Goal: Transaction & Acquisition: Purchase product/service

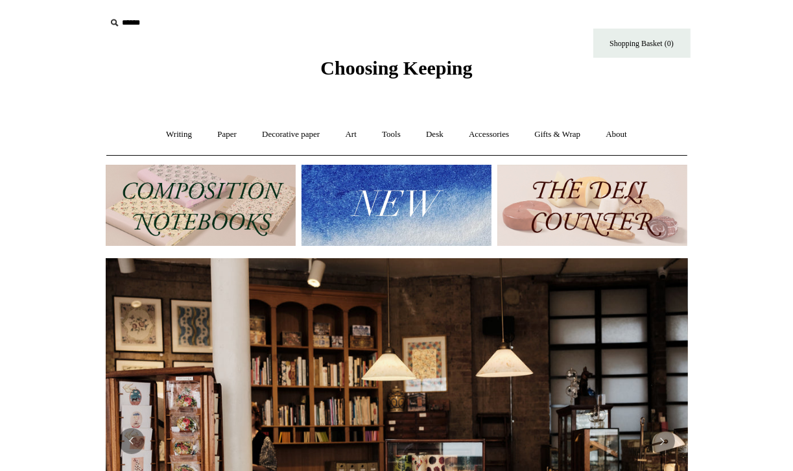
click at [237, 211] on img at bounding box center [201, 205] width 190 height 81
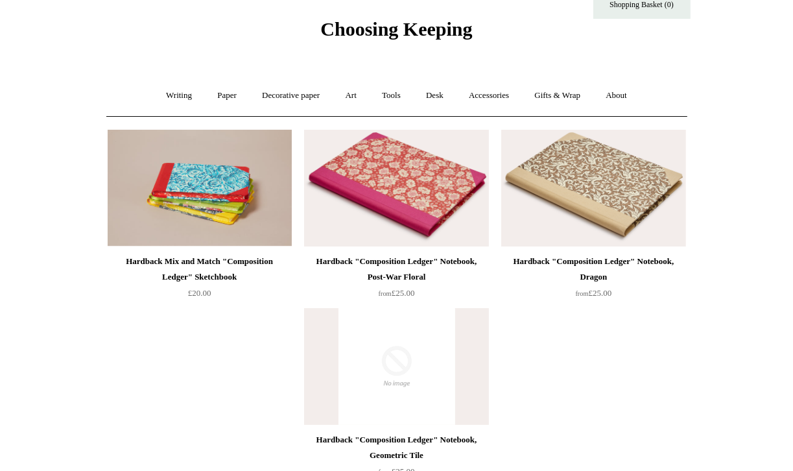
scroll to position [40, 0]
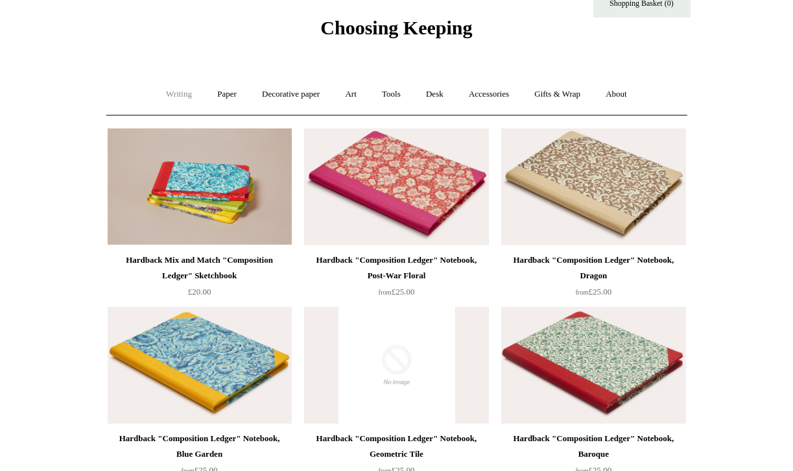
click at [172, 99] on link "Writing +" at bounding box center [178, 94] width 49 height 34
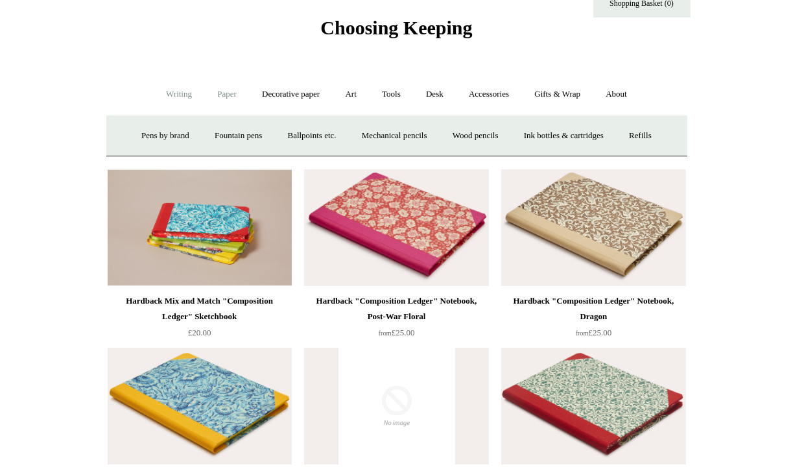
click at [225, 98] on link "Paper +" at bounding box center [226, 94] width 43 height 34
click at [204, 135] on link "Notebooks +" at bounding box center [215, 136] width 60 height 34
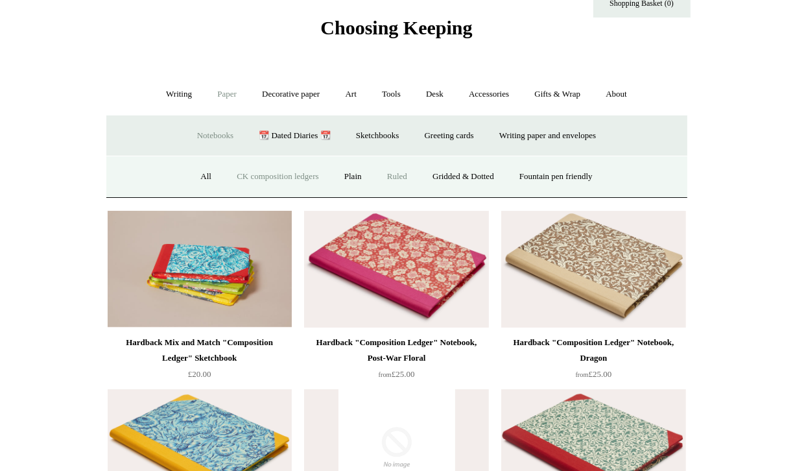
click at [393, 174] on link "Ruled" at bounding box center [396, 176] width 43 height 34
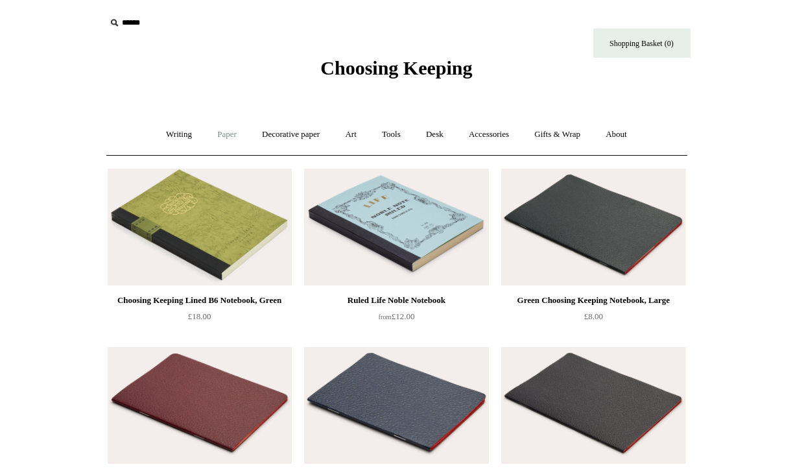
click at [217, 133] on link "Paper +" at bounding box center [226, 134] width 43 height 34
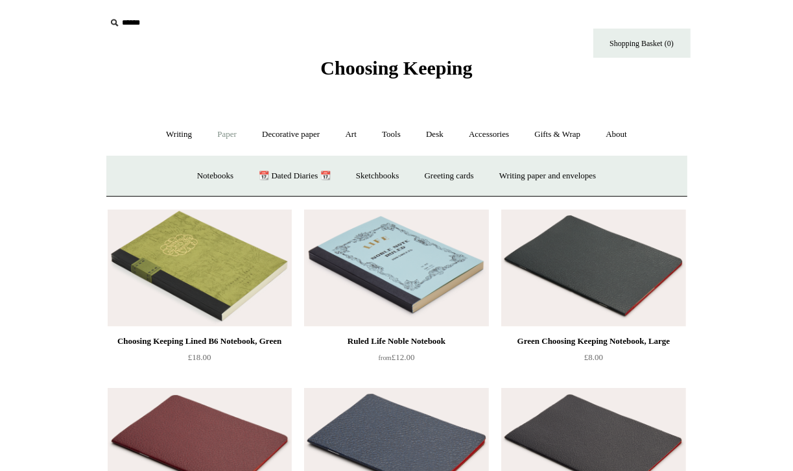
click at [119, 21] on icon at bounding box center [114, 23] width 14 height 14
click at [119, 23] on icon at bounding box center [114, 23] width 14 height 14
click at [131, 23] on input "text" at bounding box center [185, 23] width 159 height 24
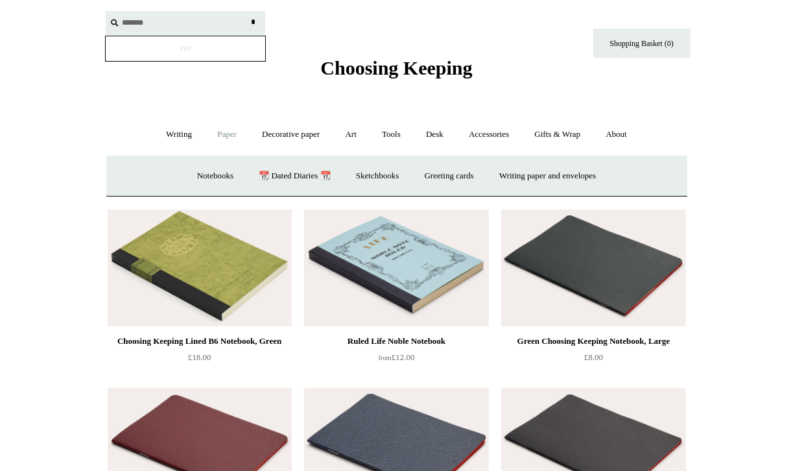
type input "*******"
click at [247, 11] on input "*" at bounding box center [253, 22] width 13 height 23
